Goal: Complete application form

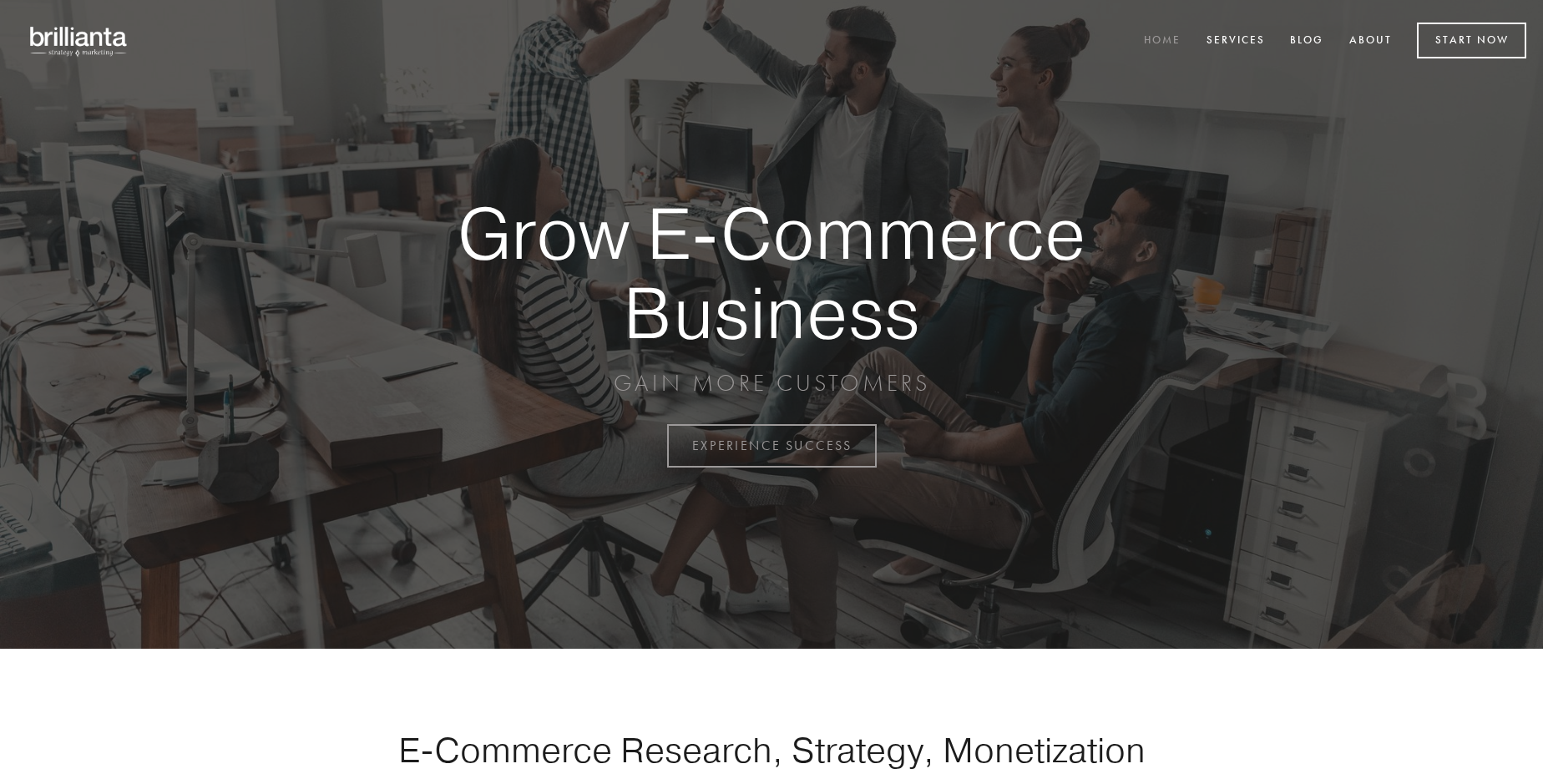
scroll to position [4376, 0]
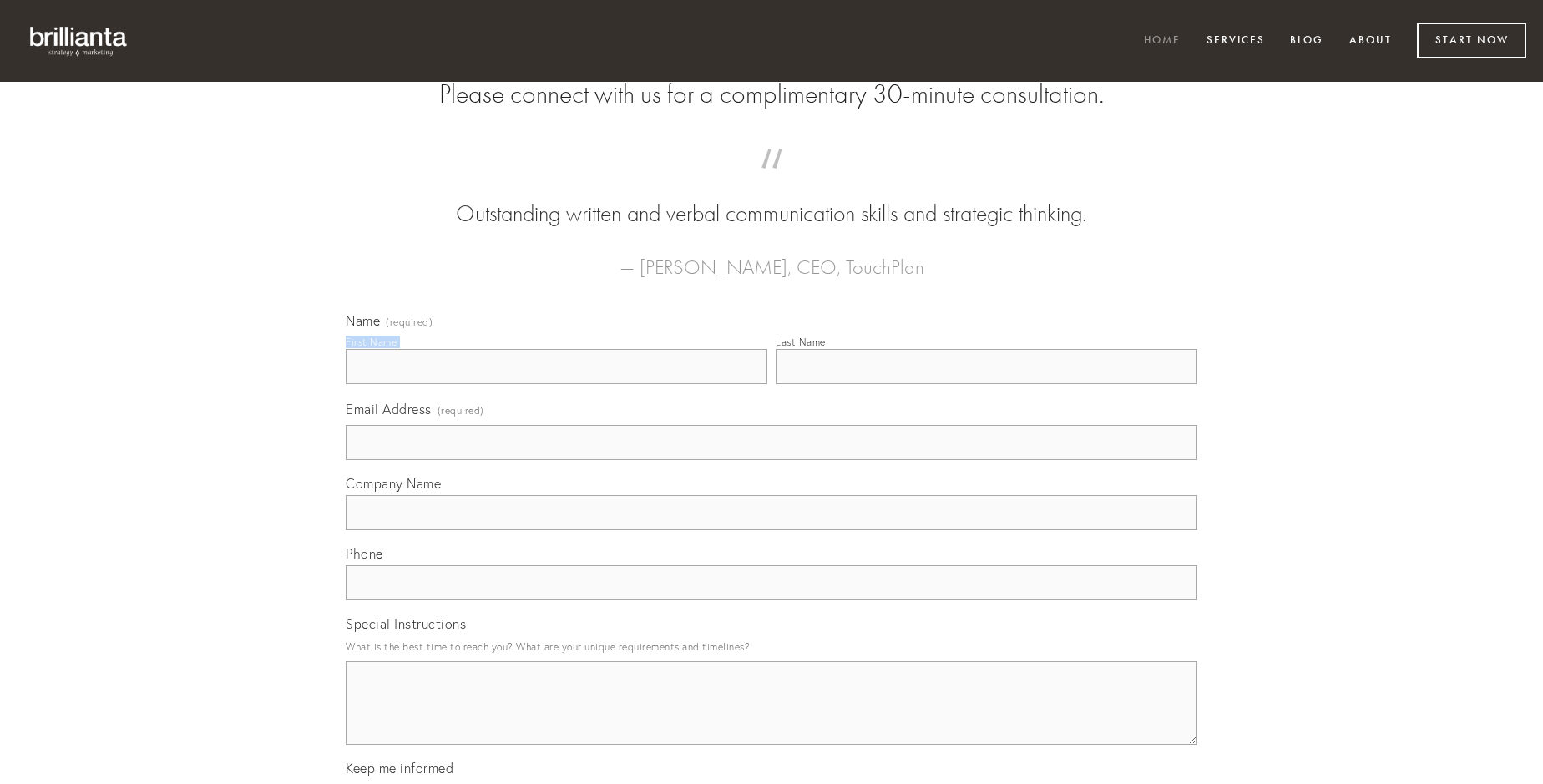
type input "[PERSON_NAME]"
click at [986, 384] on input "Last Name" at bounding box center [986, 367] width 422 height 35
type input "[PERSON_NAME]"
click at [772, 460] on input "Email Address (required)" at bounding box center [772, 443] width 852 height 35
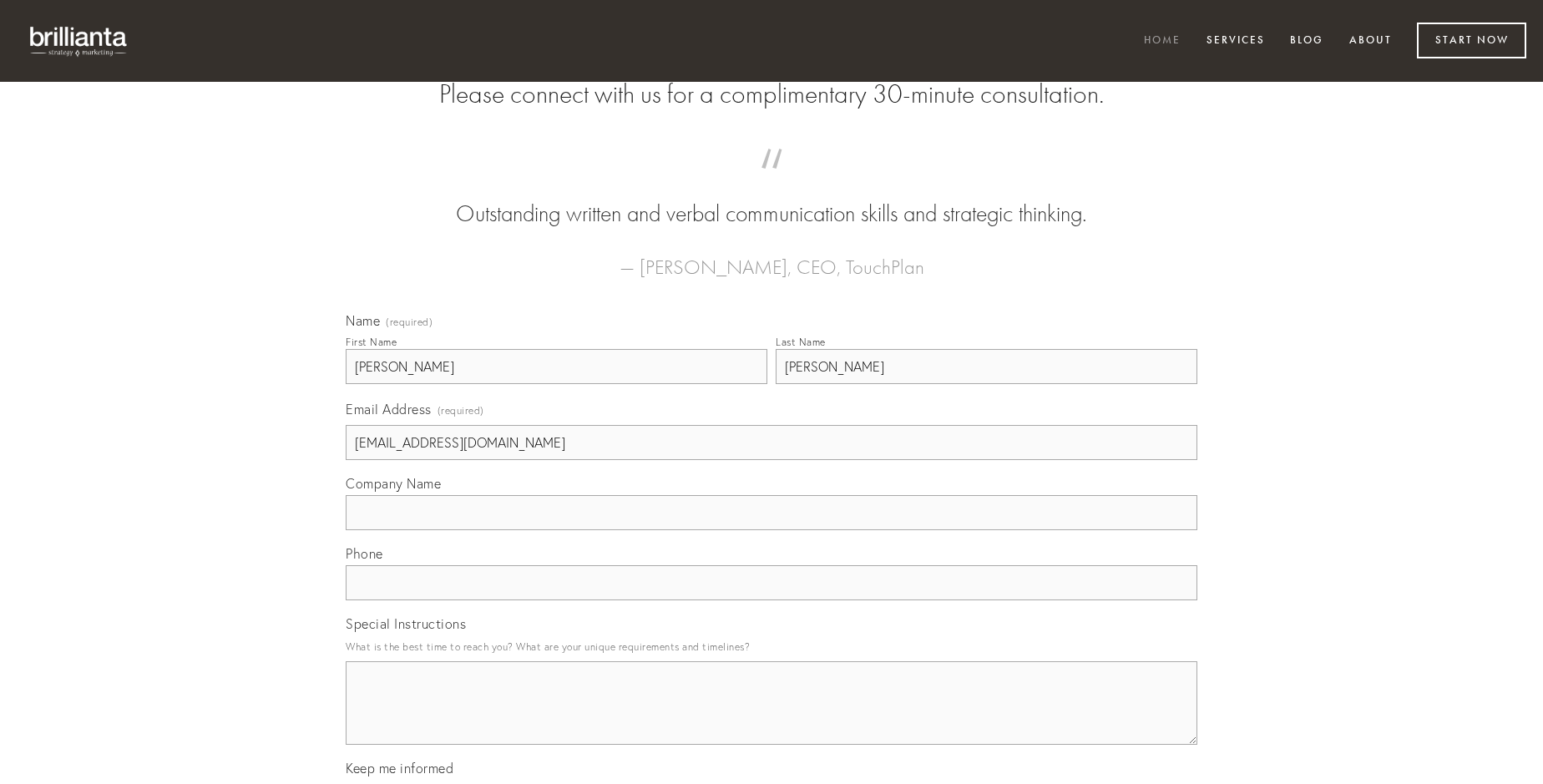
type input "[EMAIL_ADDRESS][DOMAIN_NAME]"
click at [772, 530] on input "Company Name" at bounding box center [772, 513] width 852 height 35
type input "odio"
click at [772, 600] on input "text" at bounding box center [772, 583] width 852 height 35
click at [772, 718] on textarea "Special Instructions" at bounding box center [772, 702] width 852 height 84
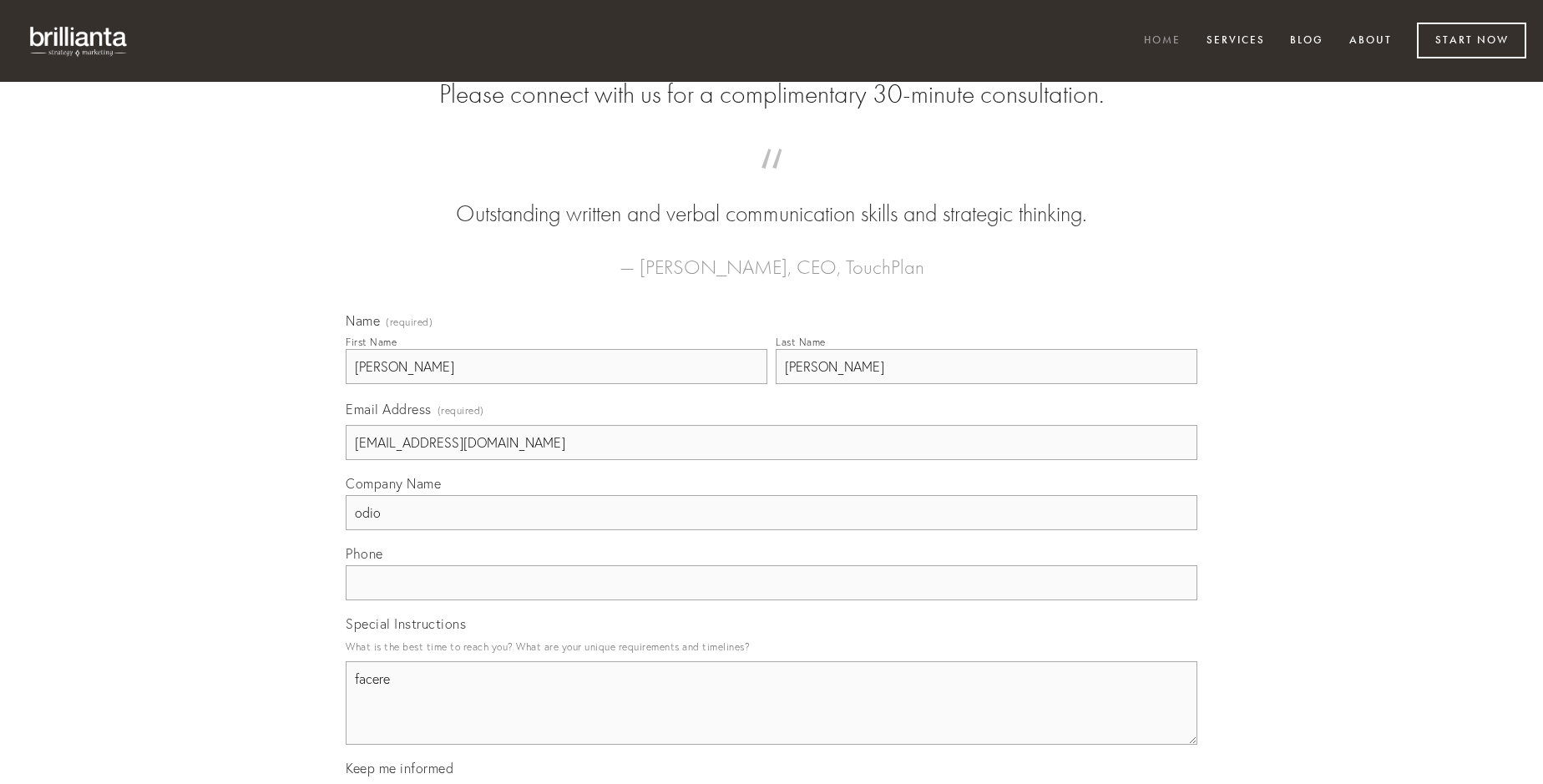
type textarea "facere"
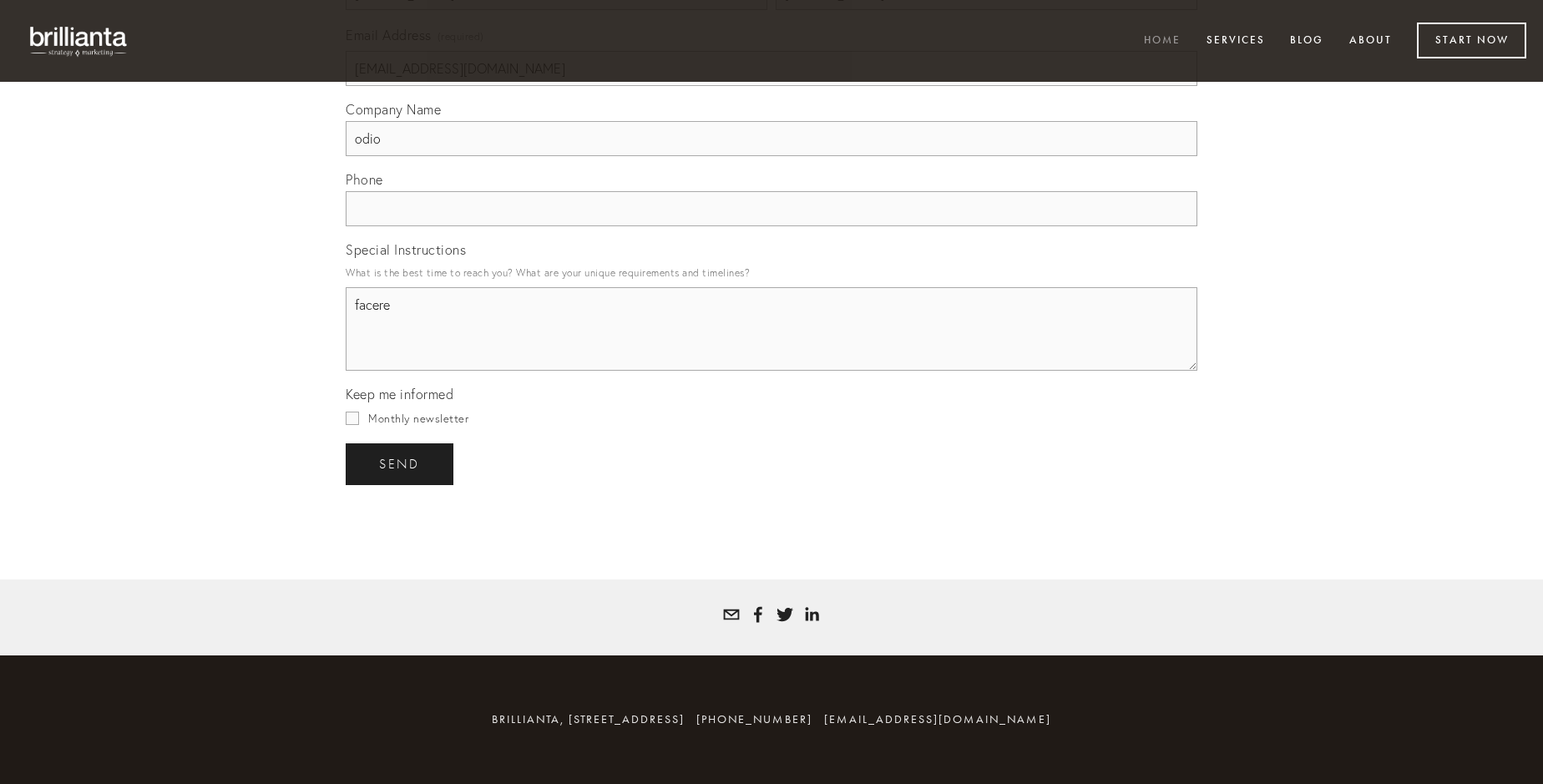
click at [401, 463] on span "send" at bounding box center [400, 463] width 41 height 15
